Goal: Find specific page/section: Find specific page/section

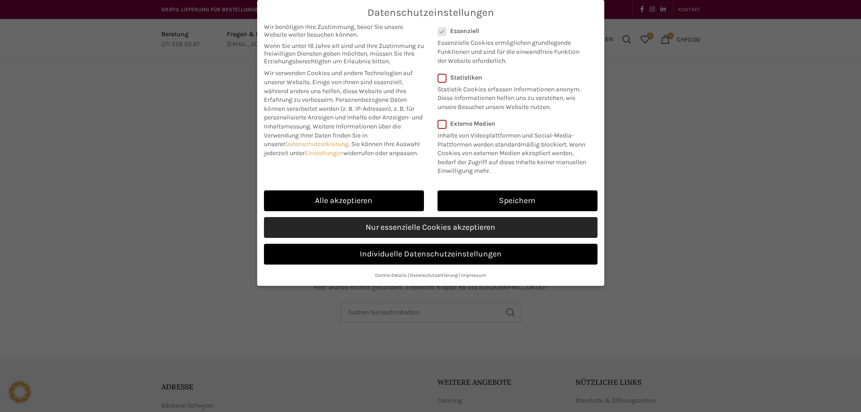
click at [363, 231] on link "Nur essenzielle Cookies akzeptieren" at bounding box center [431, 227] width 334 height 21
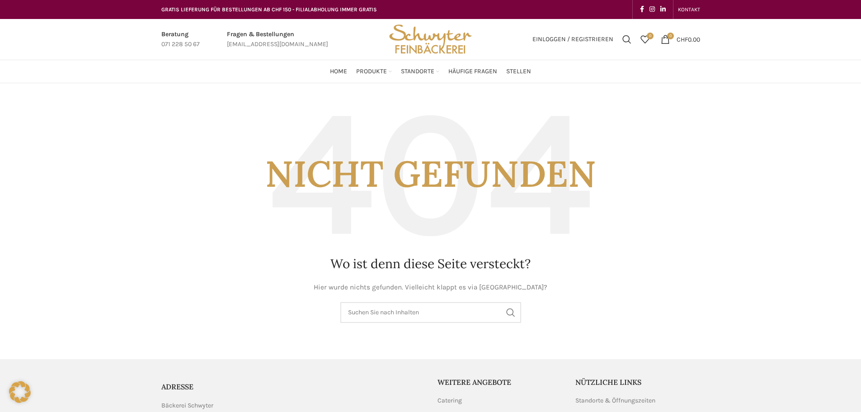
click at [433, 43] on img "Site logo" at bounding box center [430, 39] width 89 height 41
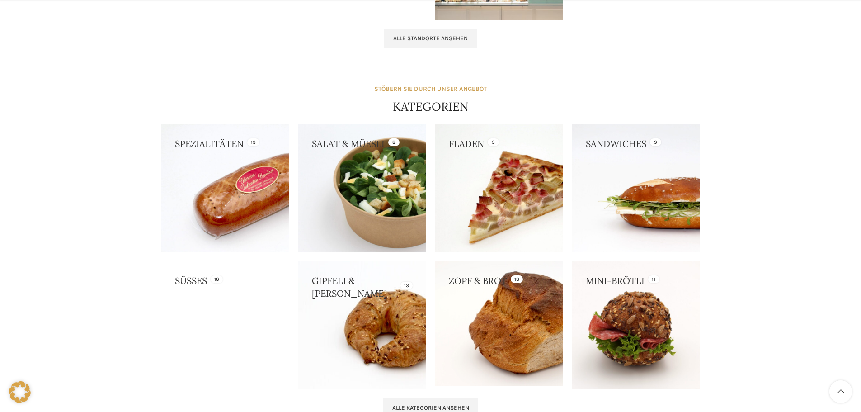
scroll to position [723, 0]
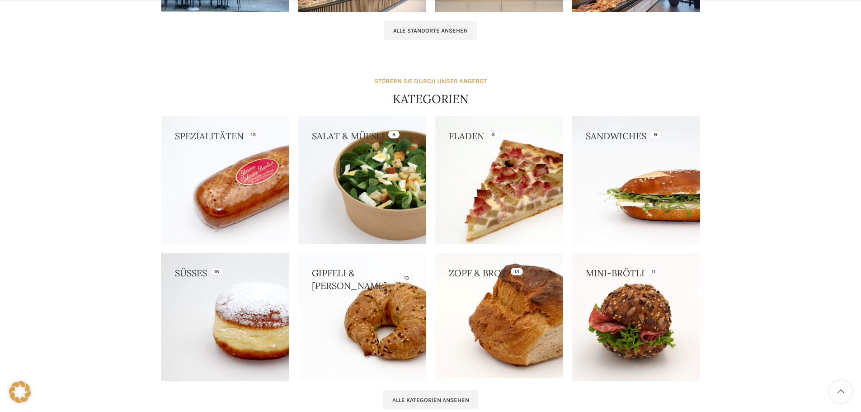
click at [472, 163] on link at bounding box center [499, 180] width 128 height 128
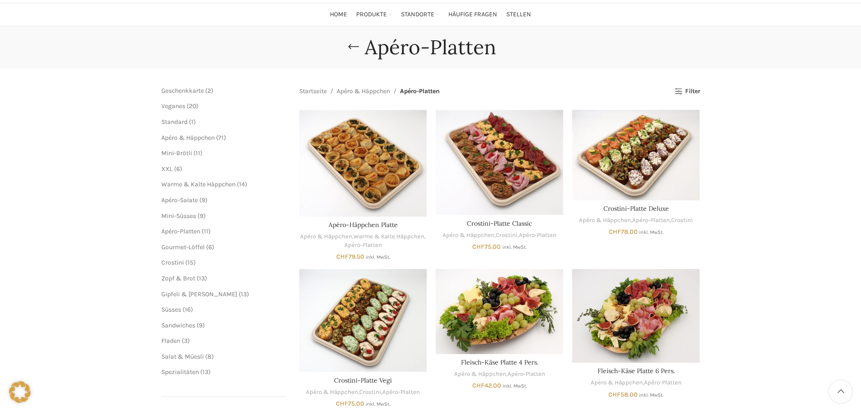
scroll to position [45, 0]
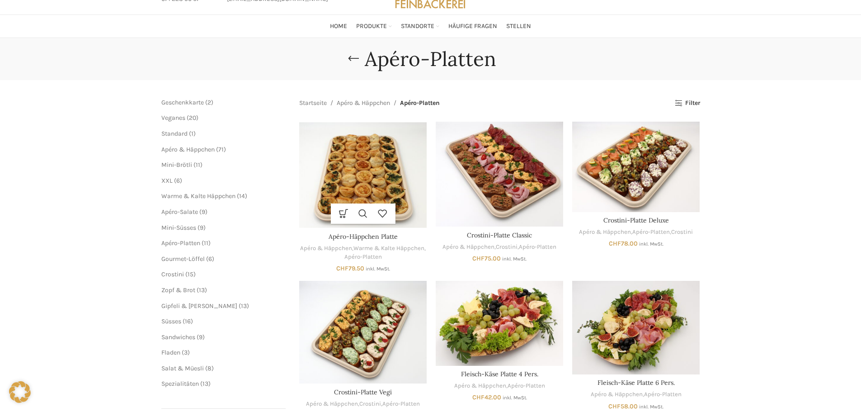
click at [369, 177] on img "Apéro-Häppchen Platte" at bounding box center [363, 175] width 128 height 107
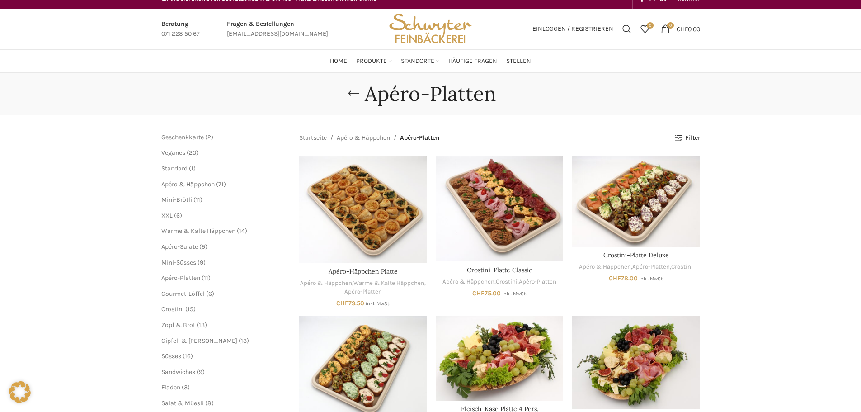
scroll to position [0, 0]
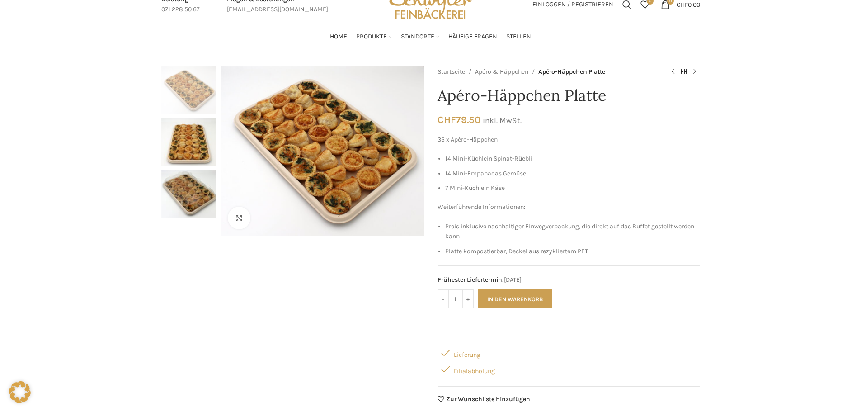
scroll to position [45, 0]
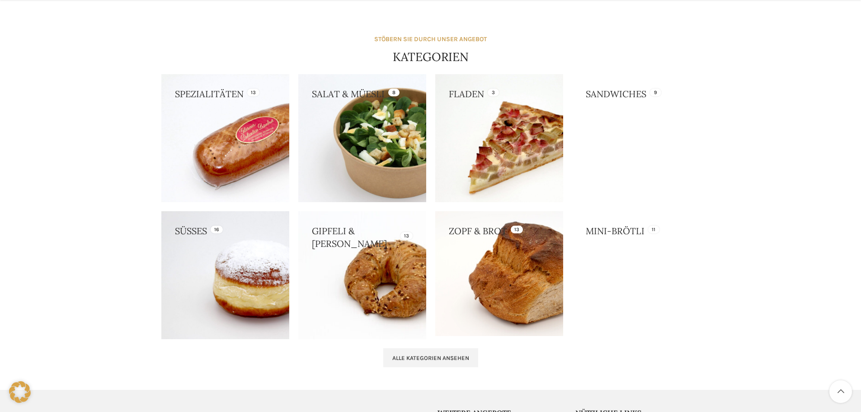
scroll to position [814, 0]
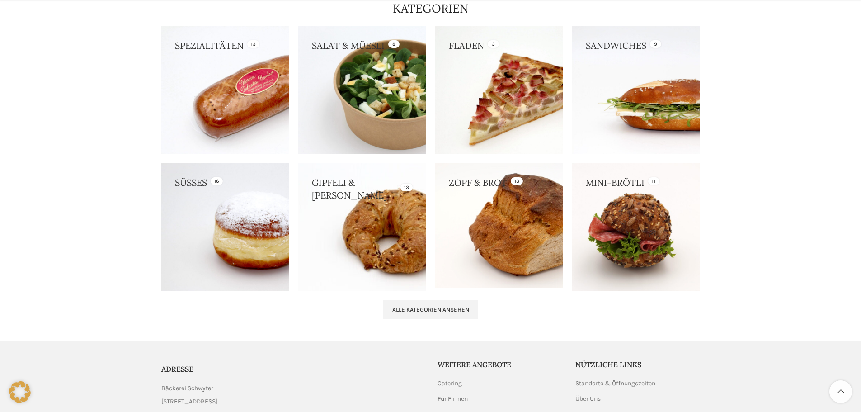
click at [345, 192] on link at bounding box center [362, 227] width 128 height 128
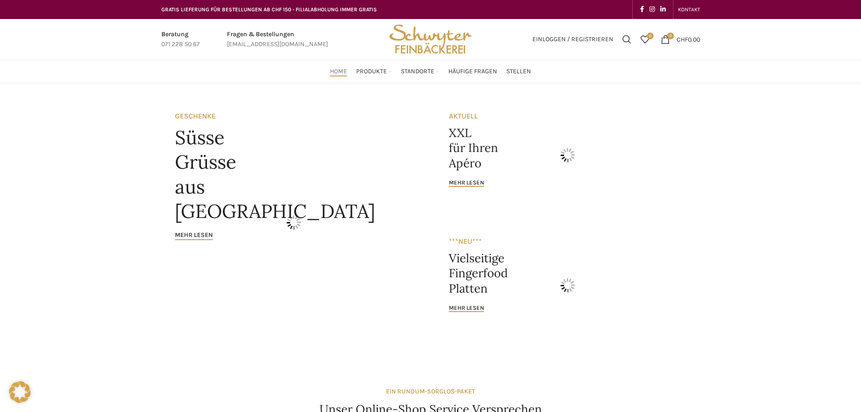
scroll to position [856, 0]
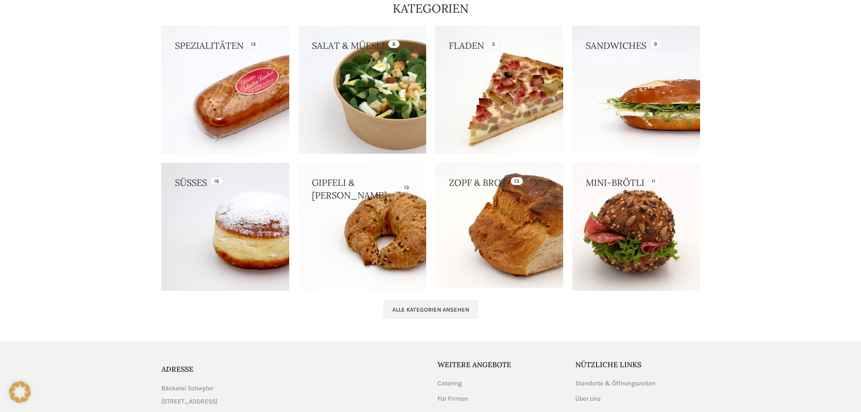
click at [650, 245] on link at bounding box center [636, 227] width 128 height 128
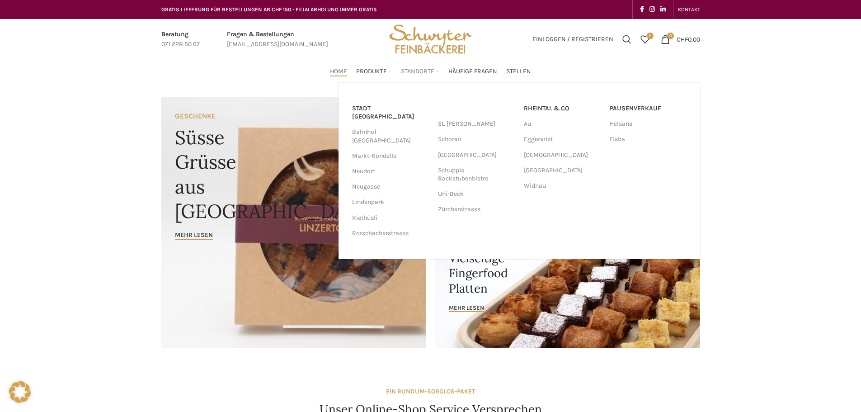
click at [410, 74] on span "Standorte" at bounding box center [417, 71] width 33 height 9
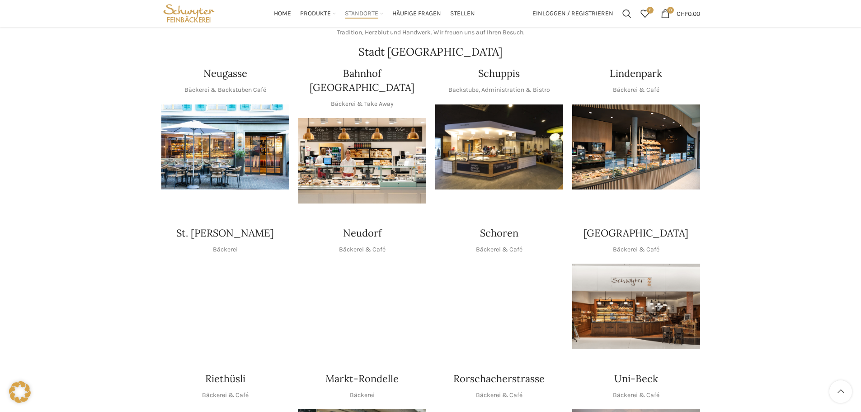
scroll to position [136, 0]
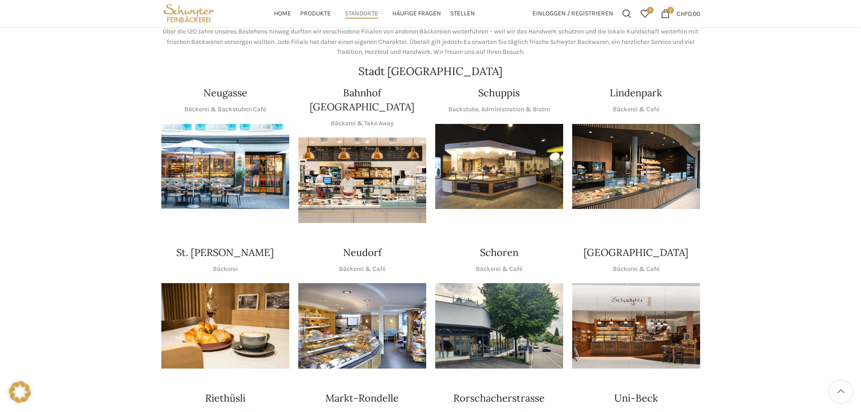
click at [501, 144] on img "1 / 1" at bounding box center [499, 166] width 128 height 85
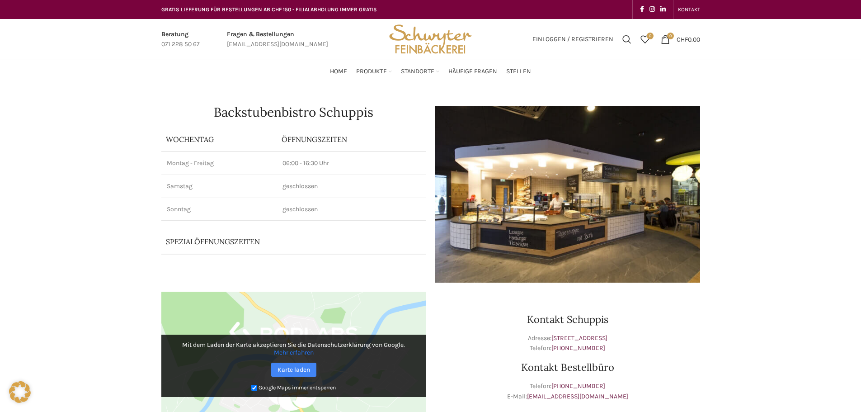
click at [601, 195] on img at bounding box center [567, 194] width 265 height 177
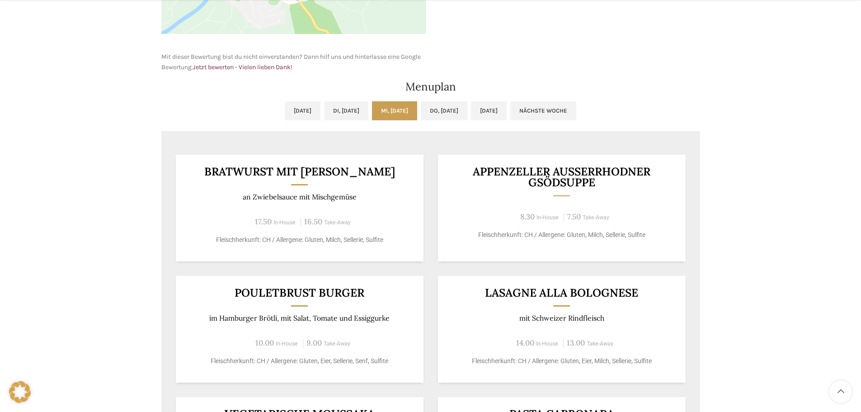
scroll to position [407, 0]
click at [507, 113] on link "[DATE]" at bounding box center [489, 110] width 36 height 19
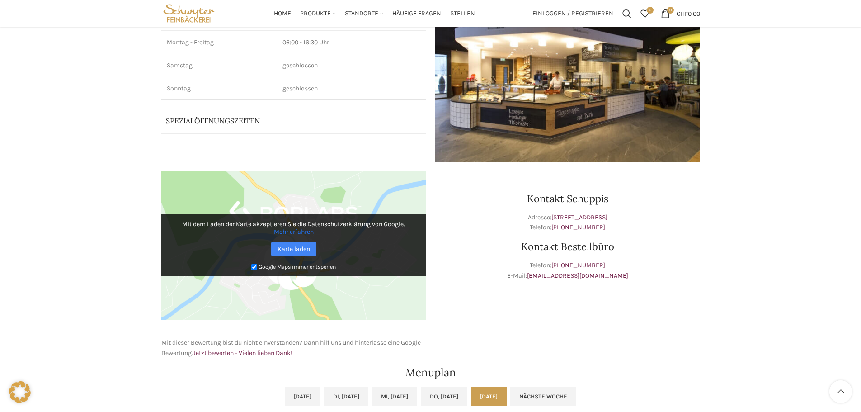
scroll to position [90, 0]
